Goal: Information Seeking & Learning: Learn about a topic

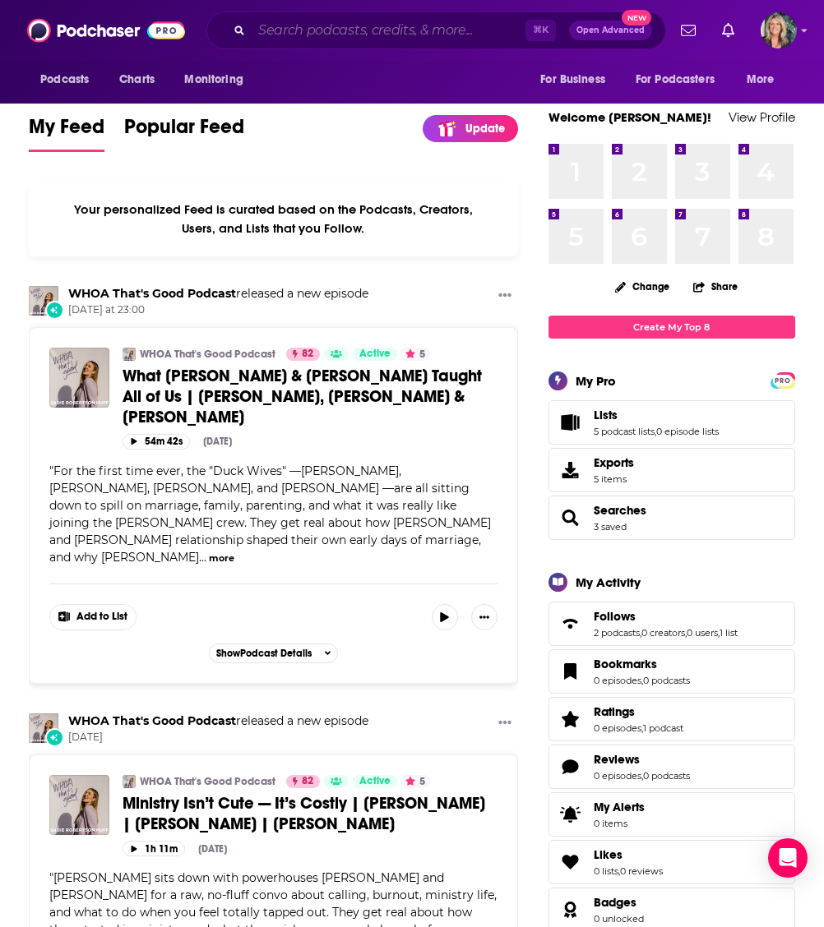
click at [269, 26] on input "Search podcasts, credits, & more..." at bounding box center [389, 30] width 274 height 26
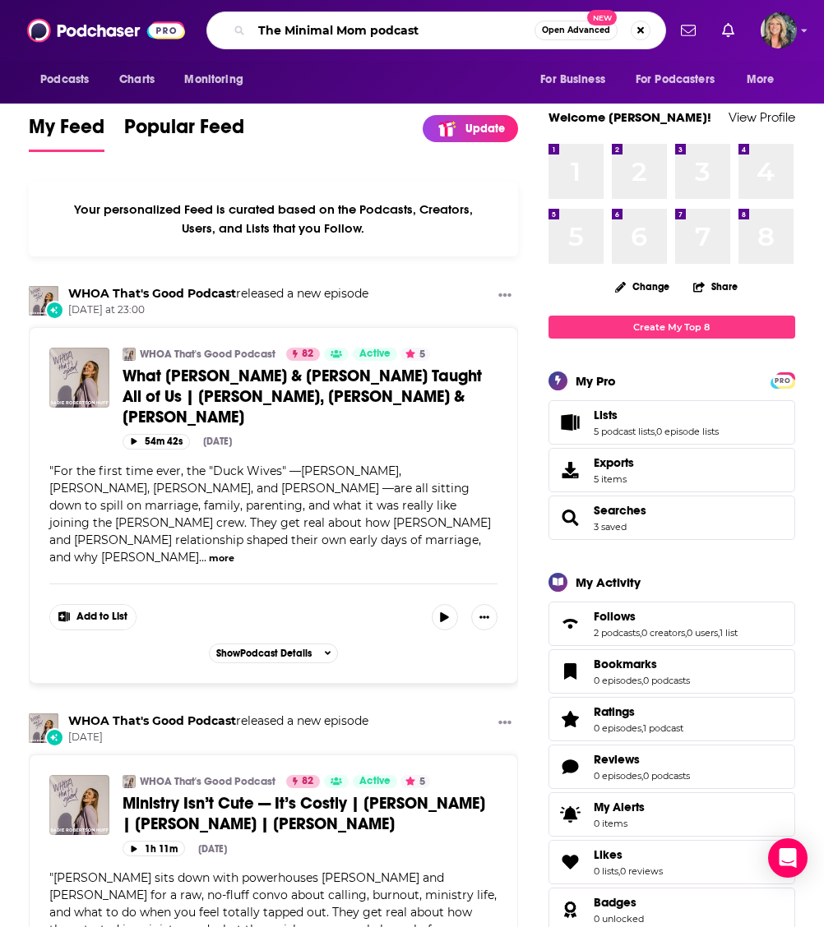
type input "The Minimal Mom podcast"
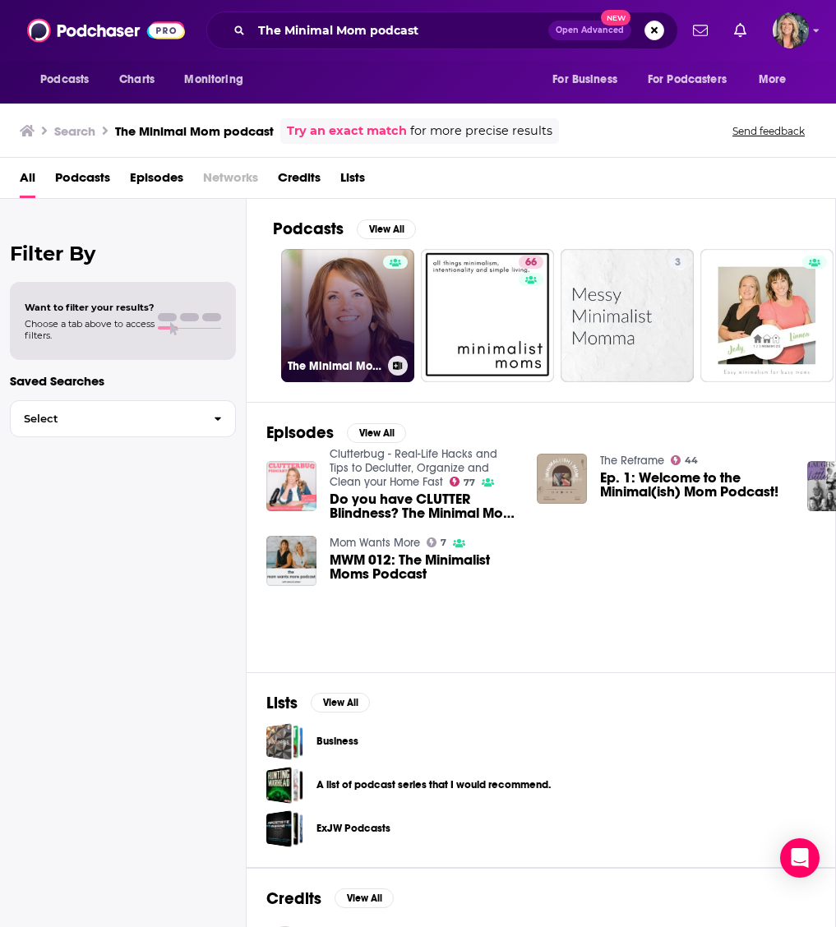
click at [367, 310] on link "The Minimal Mom Podcast" at bounding box center [347, 315] width 133 height 133
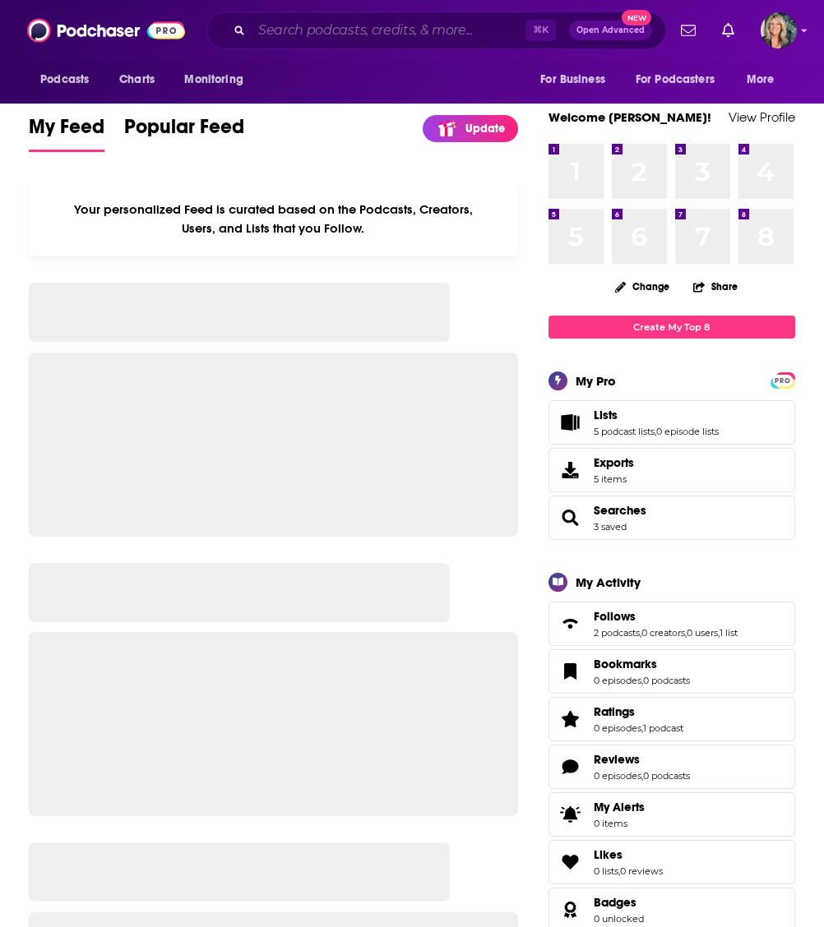
click at [265, 33] on input "Search podcasts, credits, & more..." at bounding box center [389, 30] width 274 height 26
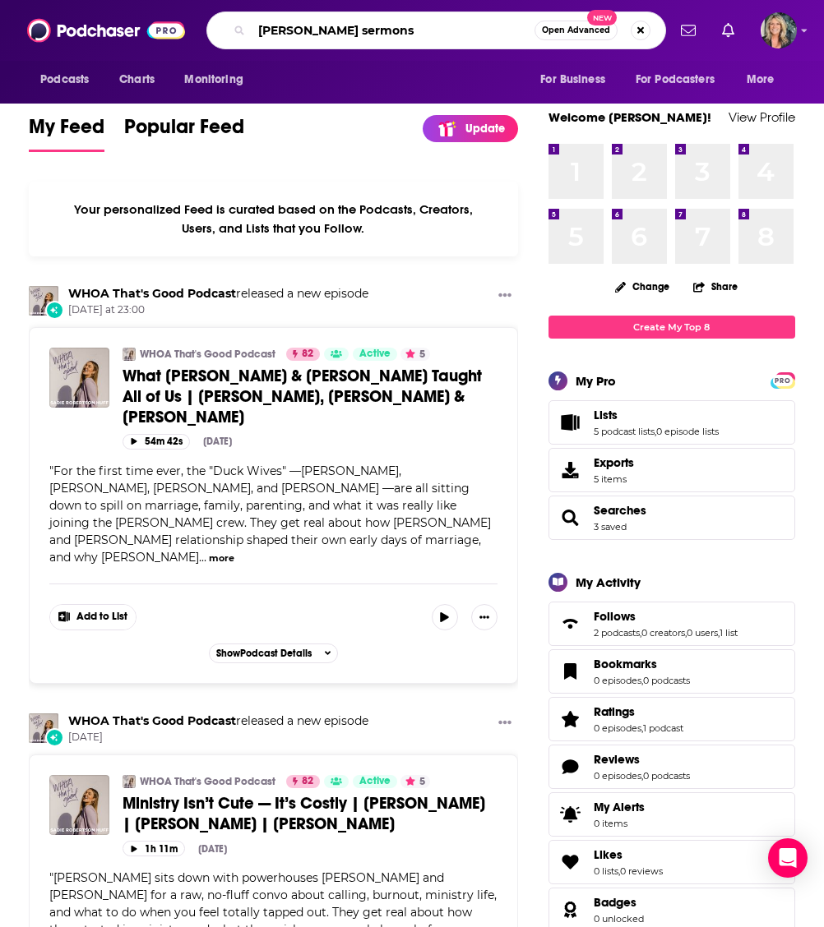
type input "[PERSON_NAME] sermons"
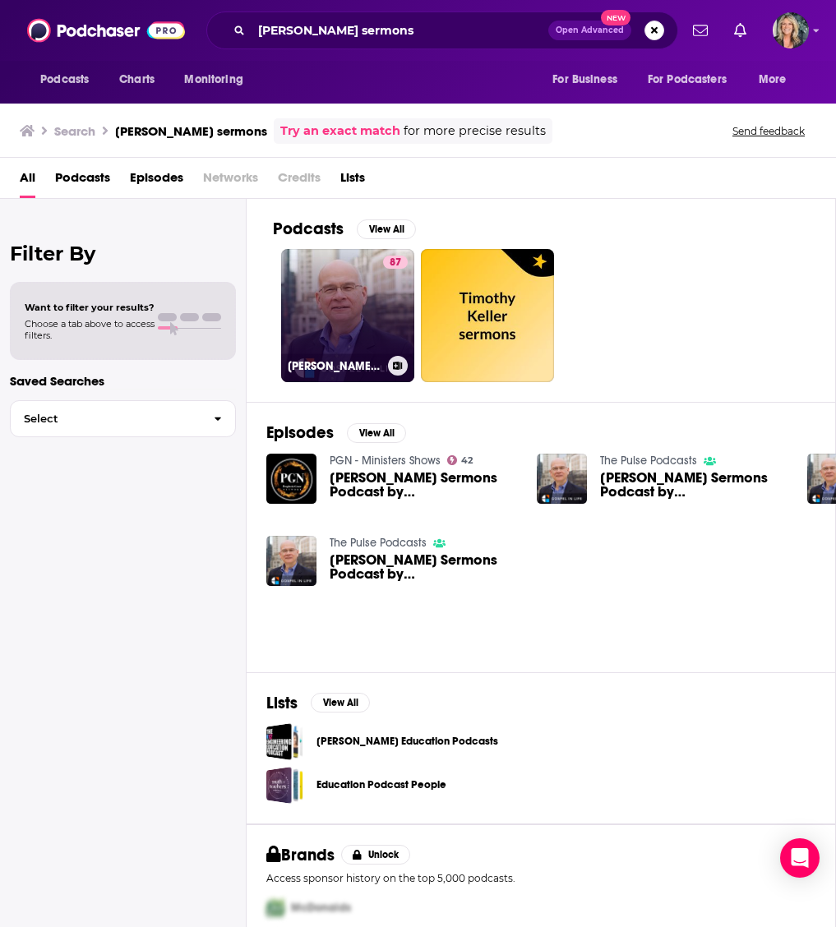
click at [355, 318] on link "87 [PERSON_NAME] Sermons Podcast by [DEMOGRAPHIC_DATA] in Life" at bounding box center [347, 315] width 133 height 133
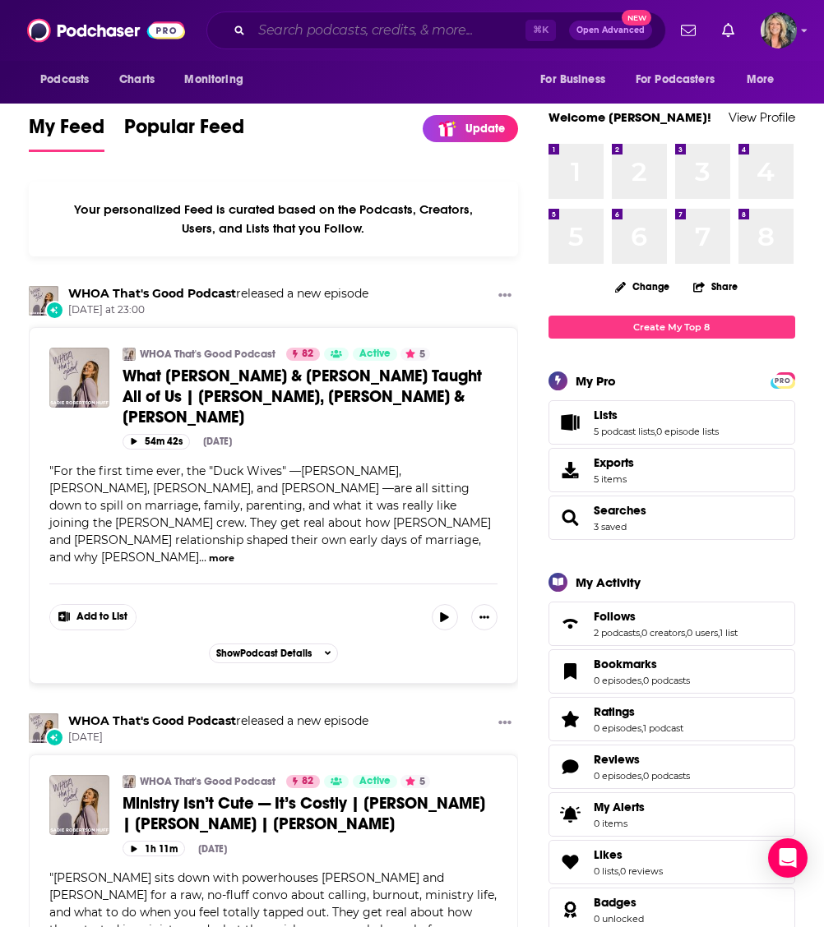
click at [264, 35] on input "Search podcasts, credits, & more..." at bounding box center [389, 30] width 274 height 26
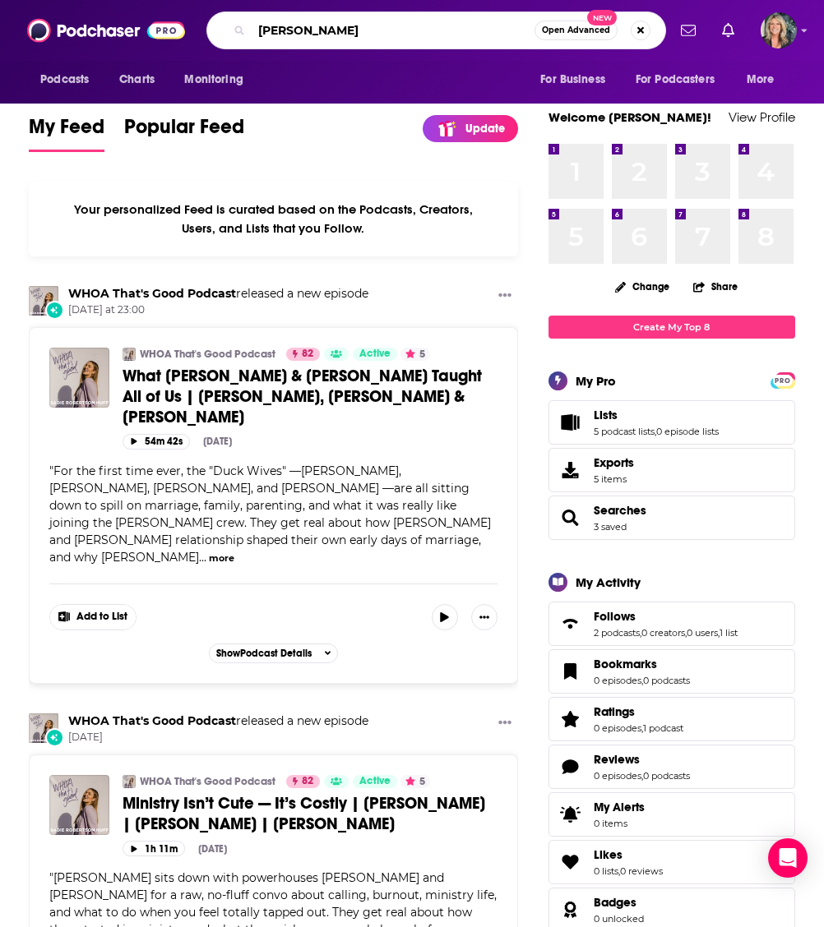
type input "[PERSON_NAME]"
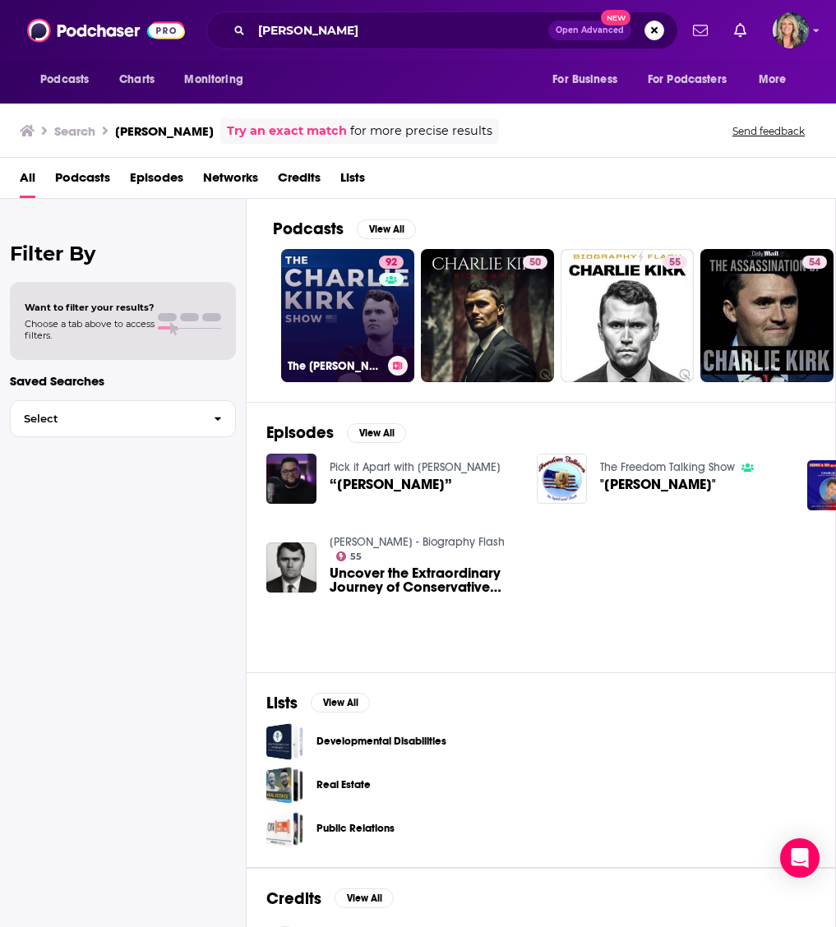
click at [368, 332] on link "92 The [PERSON_NAME] Show" at bounding box center [347, 315] width 133 height 133
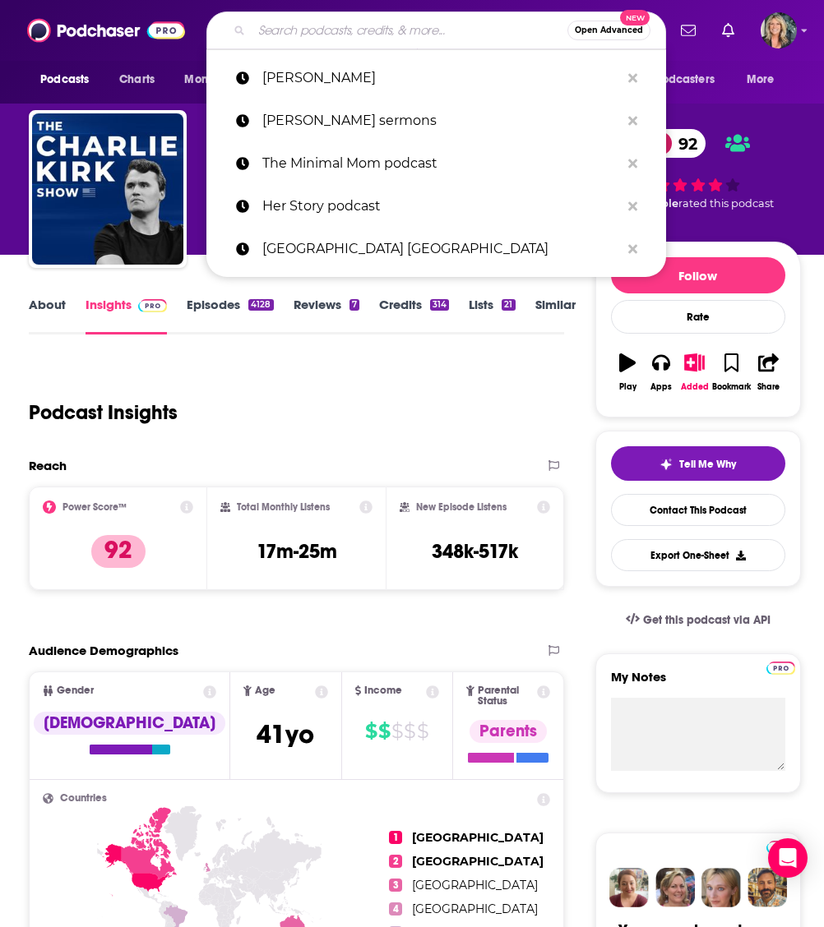
click at [307, 35] on input "Search podcasts, credits, & more..." at bounding box center [410, 30] width 316 height 26
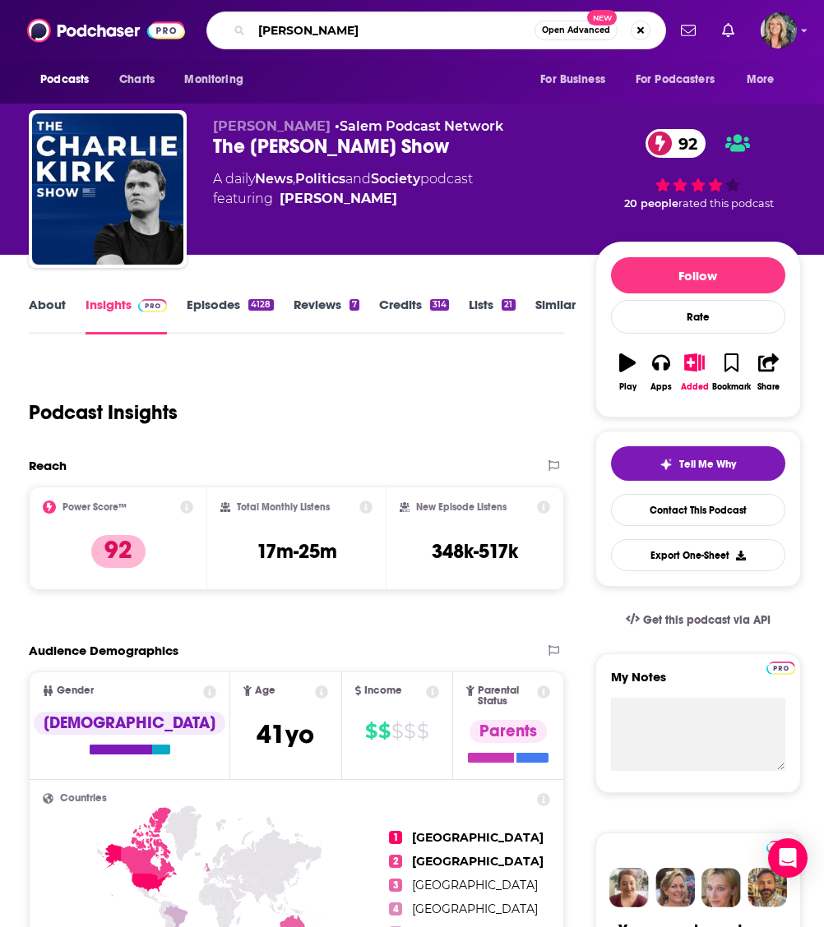
type input "[PERSON_NAME]"
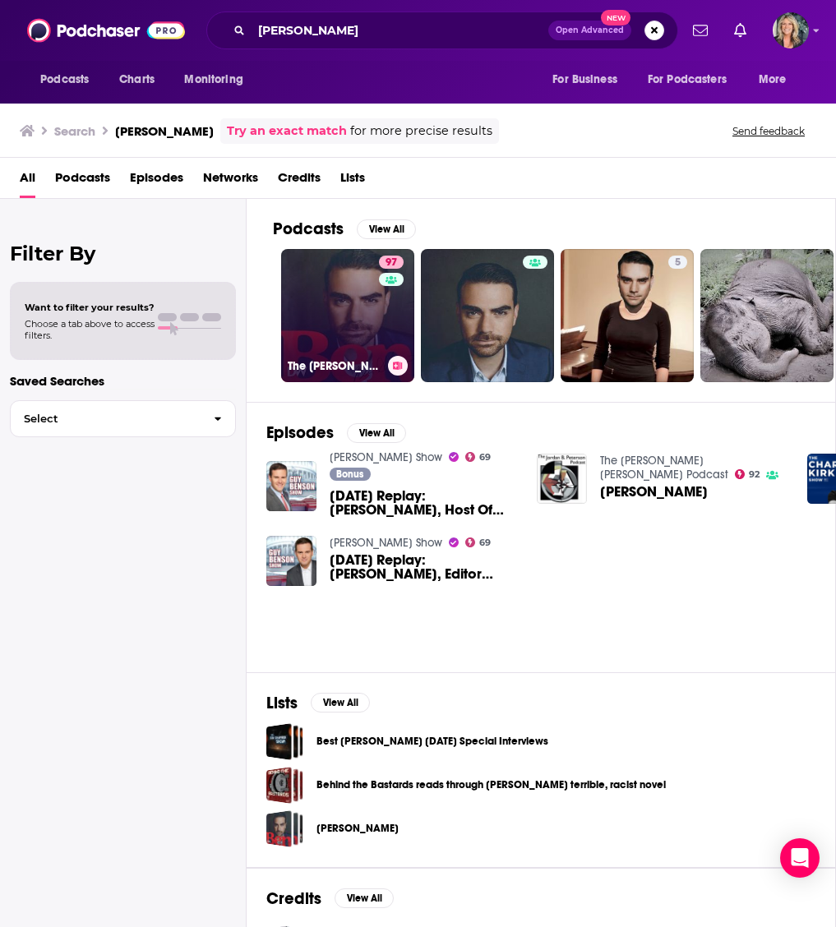
click at [340, 321] on link "97 The [PERSON_NAME] Show" at bounding box center [347, 315] width 133 height 133
